Goal: Check status

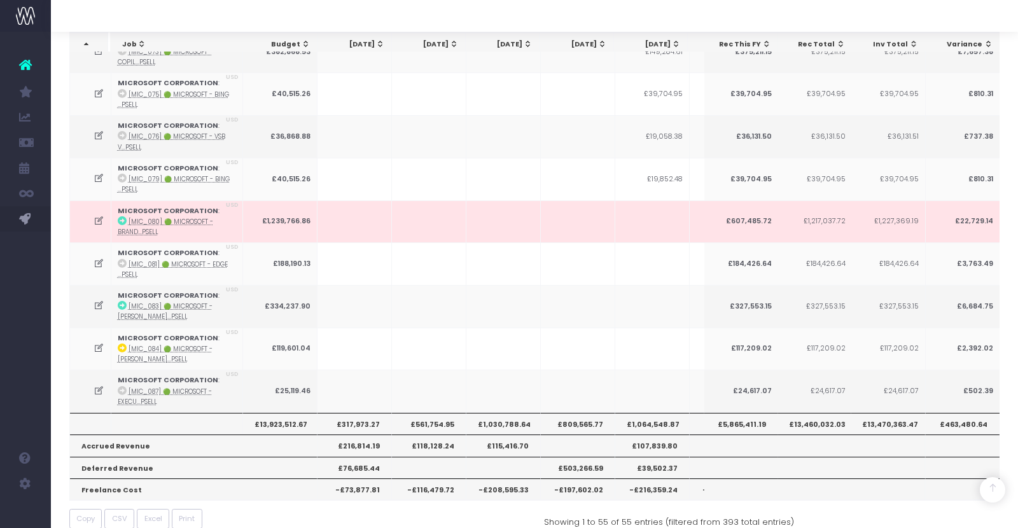
scroll to position [0, 485]
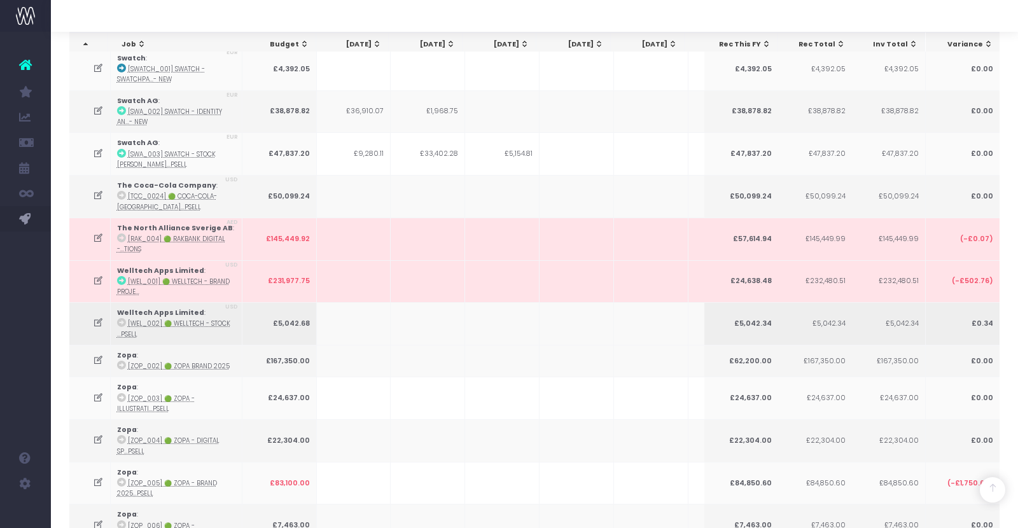
scroll to position [0, 380]
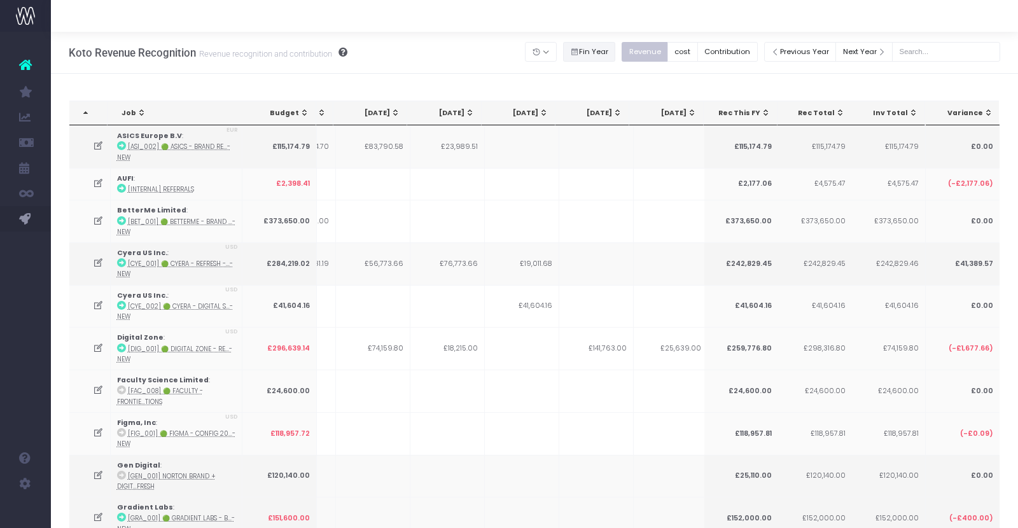
click at [601, 51] on button "Fin Year" at bounding box center [589, 52] width 53 height 20
